Goal: Find contact information: Find contact information

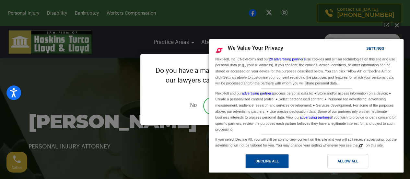
click at [250, 159] on div "Decline All" at bounding box center [266, 161] width 43 height 14
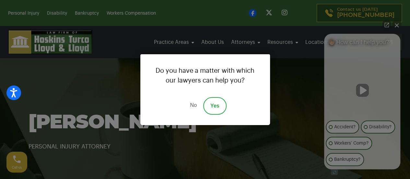
click at [194, 107] on link "No" at bounding box center [192, 106] width 19 height 18
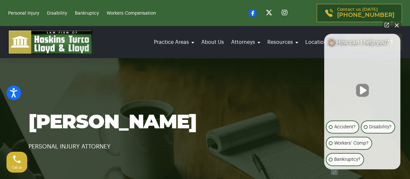
click at [399, 27] on button "Close Intaker Chat Widget" at bounding box center [396, 24] width 9 height 9
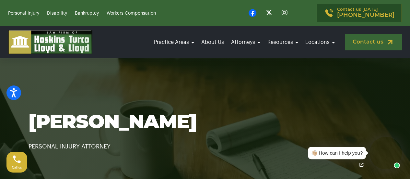
click at [370, 42] on link "Contact us" at bounding box center [373, 42] width 57 height 17
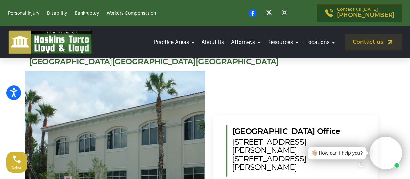
scroll to position [733, 0]
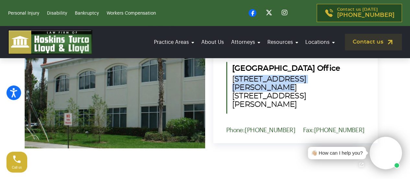
drag, startPoint x: 233, startPoint y: 86, endPoint x: 337, endPoint y: 84, distance: 103.4
click at [337, 84] on span "1555 NW St. Lucie West Blvd. Suite 203, Port St. Lucie, Fl. 34986" at bounding box center [298, 92] width 133 height 34
copy span "555 NW St. Lucie West Blvd."
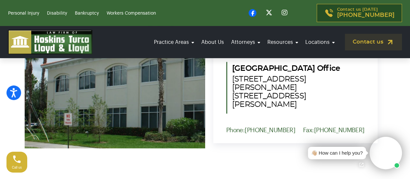
click at [344, 94] on span "1555 NW St. Lucie West Blvd. Suite 203, Port St. Lucie, Fl. 34986" at bounding box center [298, 92] width 133 height 34
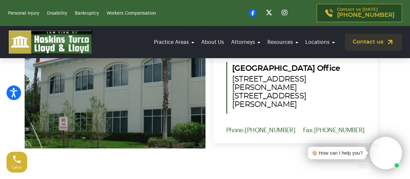
copy span "34986"
